Goal: Information Seeking & Learning: Learn about a topic

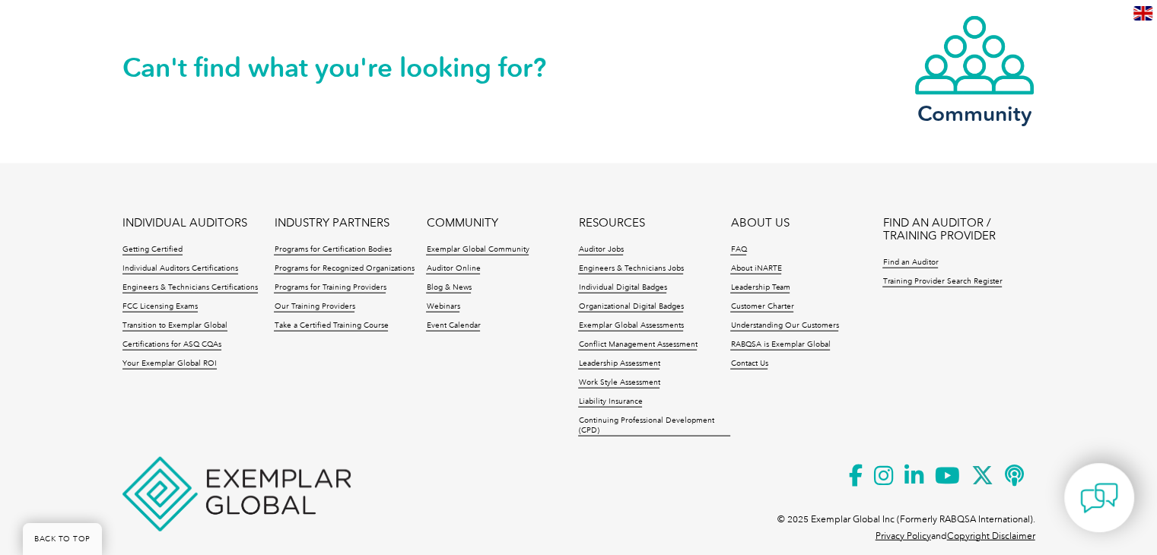
scroll to position [3613, 0]
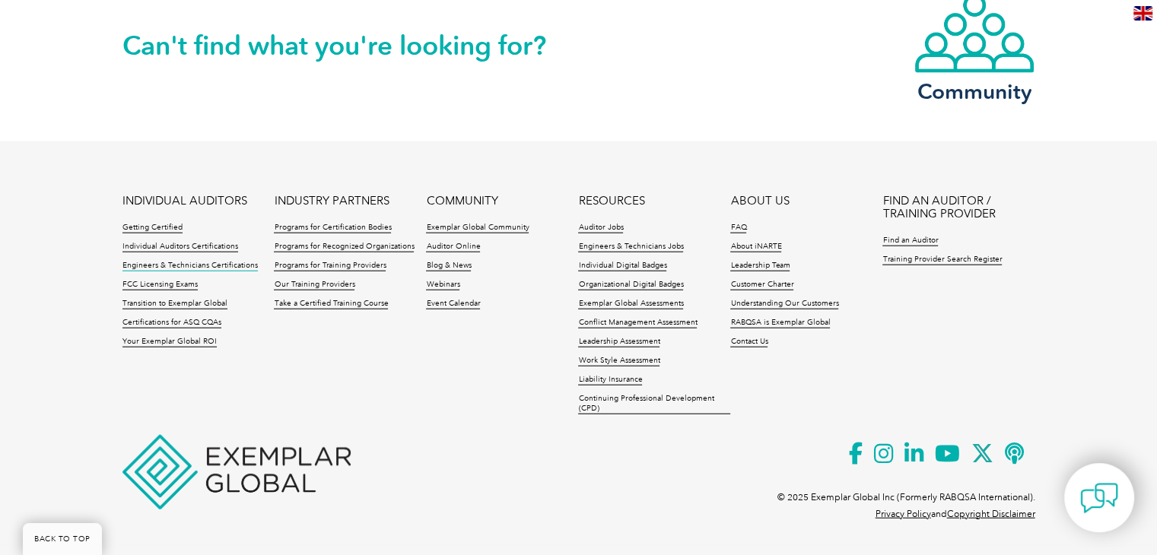
click at [219, 263] on link "Engineers & Technicians Certifications" at bounding box center [189, 266] width 135 height 11
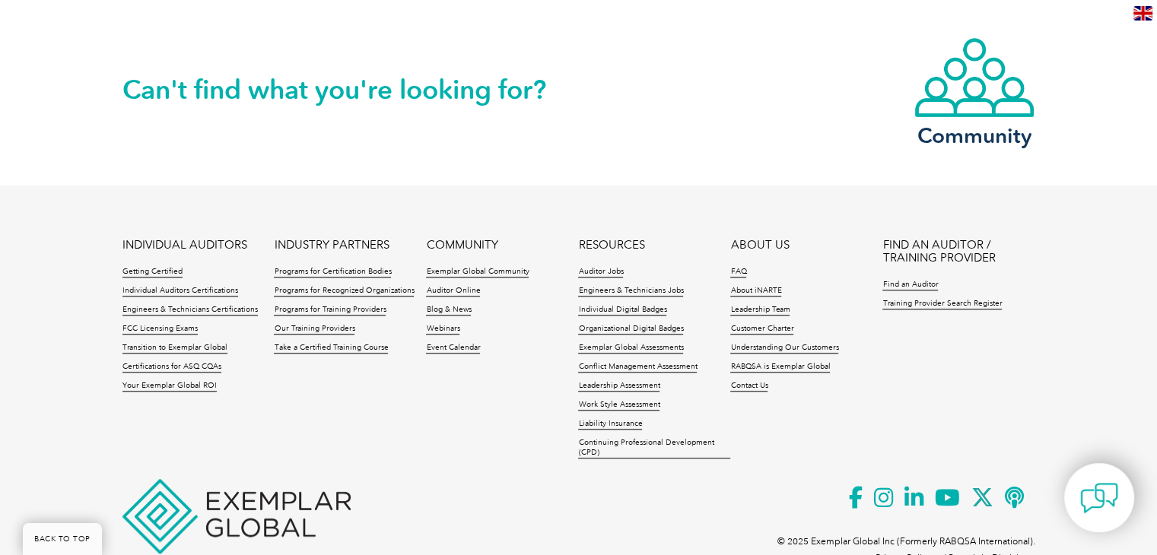
scroll to position [1398, 0]
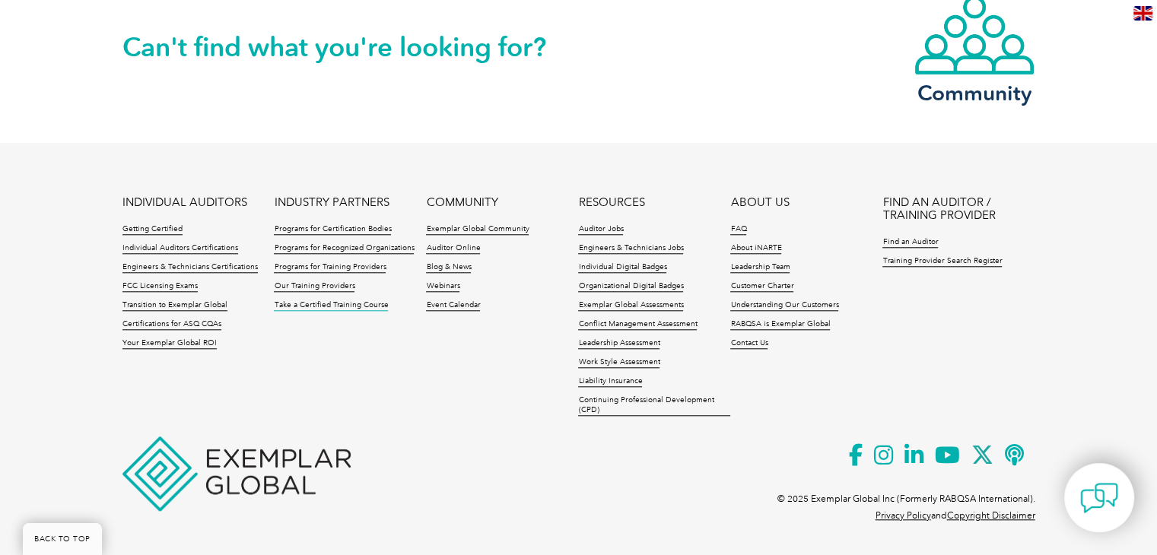
click at [338, 306] on link "Take a Certified Training Course" at bounding box center [331, 306] width 114 height 11
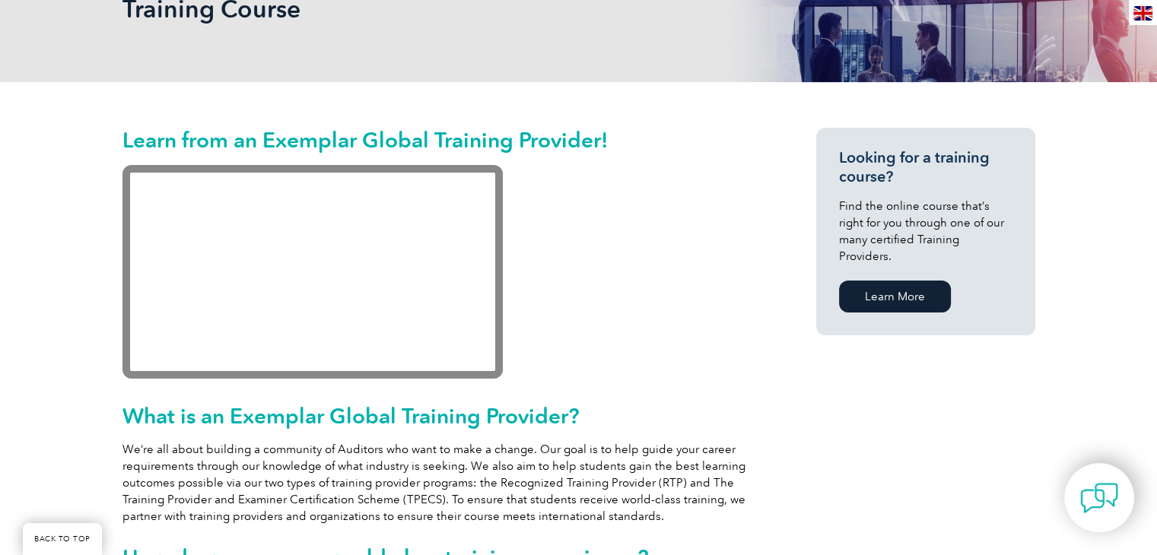
scroll to position [163, 0]
